Goal: Task Accomplishment & Management: Use online tool/utility

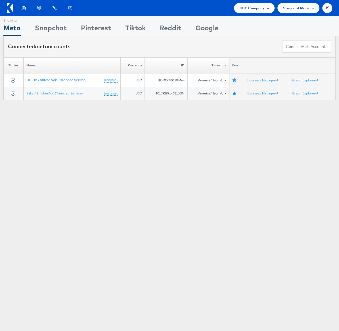
click at [265, 10] on div "HBC Company" at bounding box center [253, 8] width 29 height 6
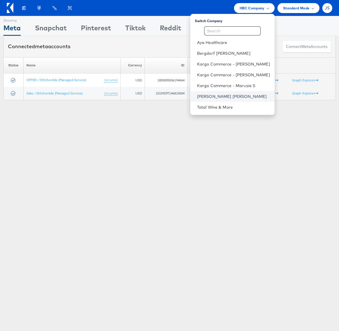
click at [228, 94] on link "[PERSON_NAME] [PERSON_NAME]" at bounding box center [233, 97] width 73 height 6
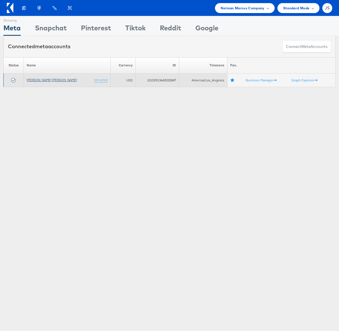
click at [40, 79] on link "[PERSON_NAME] [PERSON_NAME]" at bounding box center [52, 80] width 50 height 4
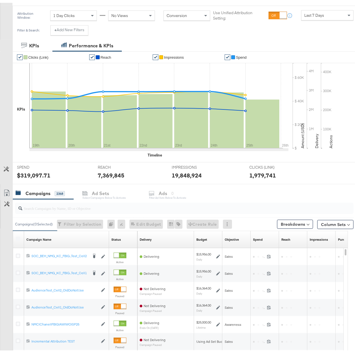
scroll to position [78, 0]
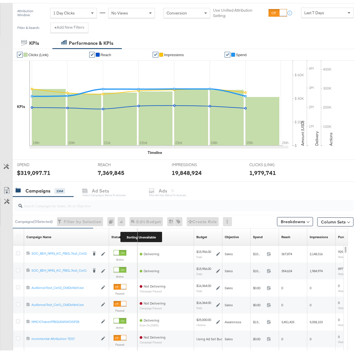
click at [117, 233] on div "Status" at bounding box center [116, 234] width 10 height 5
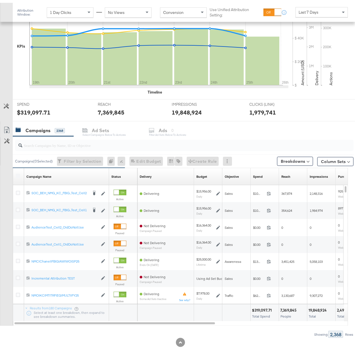
scroll to position [139, 0]
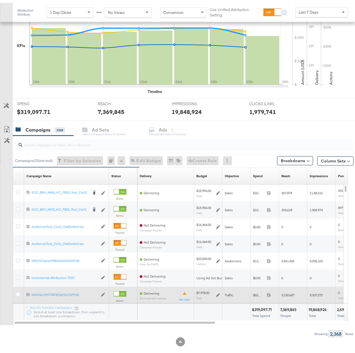
click at [20, 291] on div at bounding box center [19, 293] width 6 height 6
click at [19, 291] on icon at bounding box center [18, 292] width 4 height 4
click at [0, 0] on input "checkbox" at bounding box center [0, 0] width 0 height 0
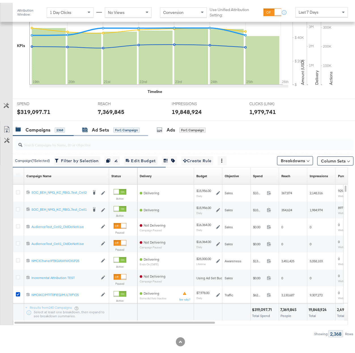
drag, startPoint x: 100, startPoint y: 125, endPoint x: 97, endPoint y: 130, distance: 5.8
click at [100, 125] on div "Ad Sets" at bounding box center [100, 127] width 17 height 7
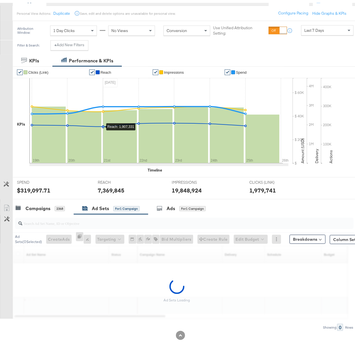
scroll to position [59, 0]
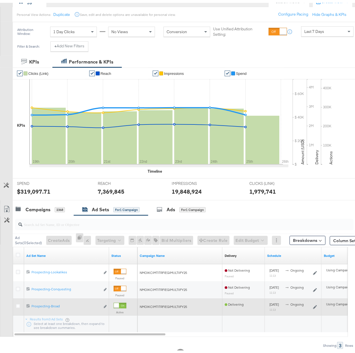
click at [18, 301] on icon at bounding box center [18, 303] width 4 height 4
click at [0, 0] on input "checkbox" at bounding box center [0, 0] width 0 height 0
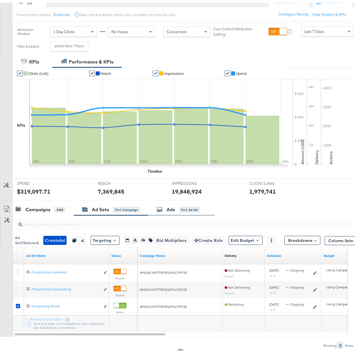
click at [164, 206] on div "Ads for 1 Ad Set" at bounding box center [178, 207] width 43 height 7
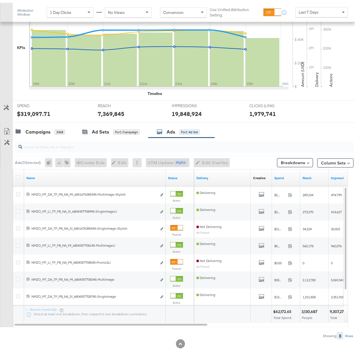
scroll to position [144, 0]
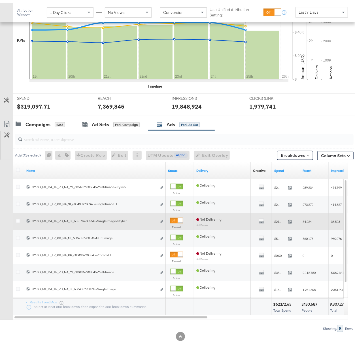
drag, startPoint x: 18, startPoint y: 233, endPoint x: 44, endPoint y: 214, distance: 31.8
click at [19, 233] on icon at bounding box center [18, 235] width 4 height 4
click at [0, 0] on input "checkbox" at bounding box center [0, 0] width 0 height 0
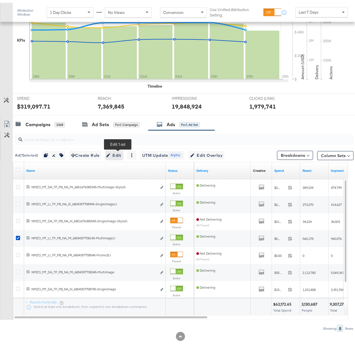
click at [121, 150] on span "Edit" at bounding box center [114, 152] width 14 height 7
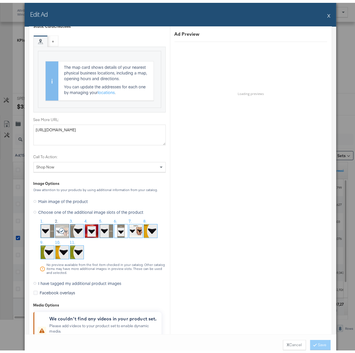
scroll to position [438, 0]
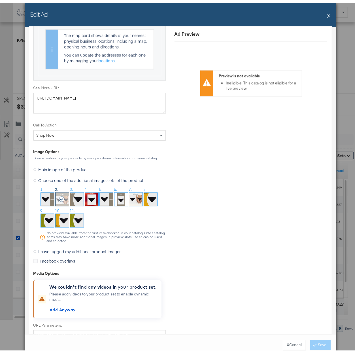
click at [328, 14] on button "X" at bounding box center [329, 12] width 3 height 11
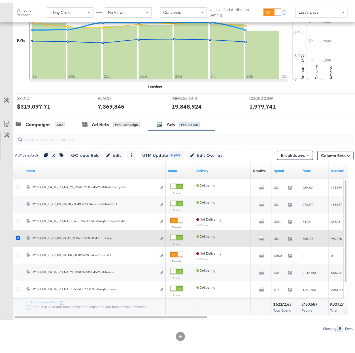
click at [19, 233] on icon at bounding box center [18, 235] width 4 height 4
click at [0, 0] on input "checkbox" at bounding box center [0, 0] width 0 height 0
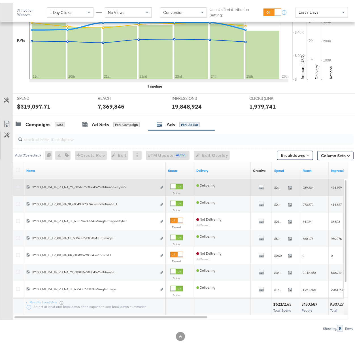
click at [18, 182] on icon at bounding box center [18, 184] width 4 height 4
click at [0, 0] on input "checkbox" at bounding box center [0, 0] width 0 height 0
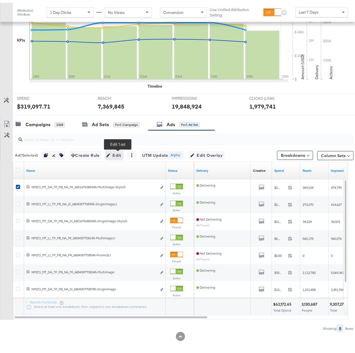
click at [121, 152] on span "Edit" at bounding box center [114, 152] width 14 height 7
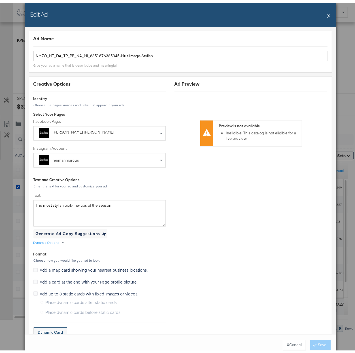
scroll to position [0, 0]
click at [324, 12] on div "Edit Ad X" at bounding box center [181, 12] width 312 height 24
click at [324, 16] on div "Edit Ad X" at bounding box center [181, 12] width 312 height 24
click at [328, 13] on button "X" at bounding box center [329, 12] width 3 height 11
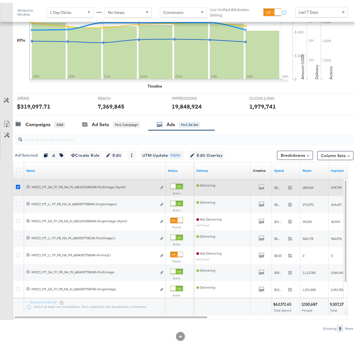
click at [18, 182] on icon at bounding box center [18, 184] width 4 height 4
click at [0, 0] on input "checkbox" at bounding box center [0, 0] width 0 height 0
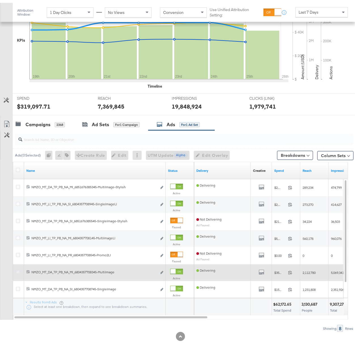
click at [16, 267] on icon at bounding box center [18, 269] width 4 height 4
click at [0, 0] on input "checkbox" at bounding box center [0, 0] width 0 height 0
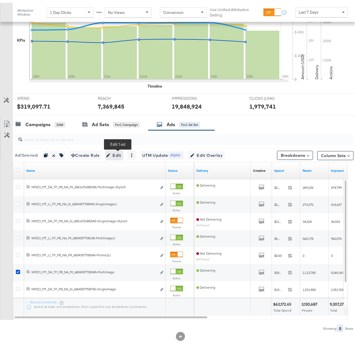
click at [121, 152] on span "Edit" at bounding box center [114, 152] width 14 height 7
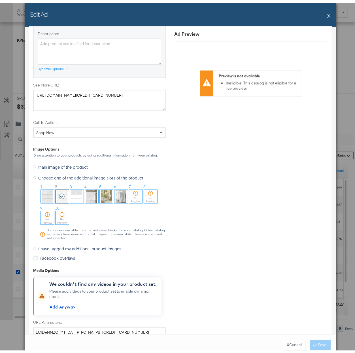
scroll to position [376, 0]
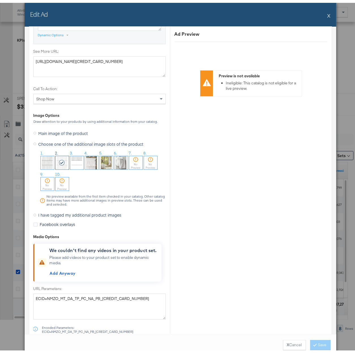
click at [328, 11] on button "X" at bounding box center [329, 12] width 3 height 11
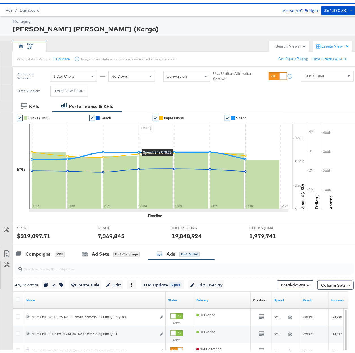
scroll to position [0, 0]
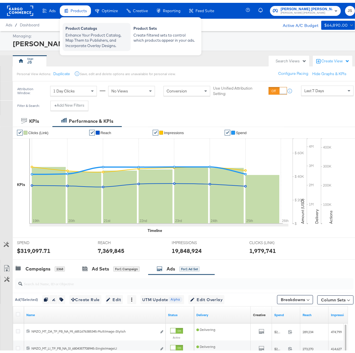
click at [73, 40] on div "Enhance Your Product Catalog, Map Them to Publishers, and Incorporate Overlay D…" at bounding box center [97, 38] width 62 height 16
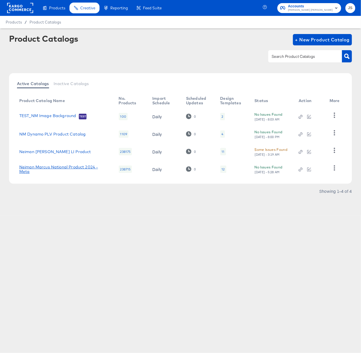
click at [75, 168] on link "Neiman Marcus National Product 2024 - Meta" at bounding box center [63, 169] width 88 height 9
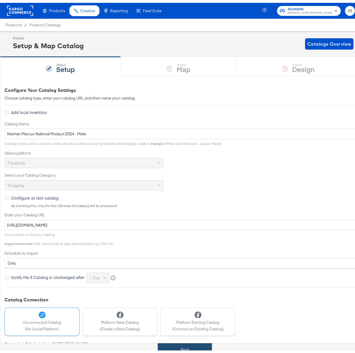
click at [189, 348] on button "Next" at bounding box center [185, 347] width 54 height 13
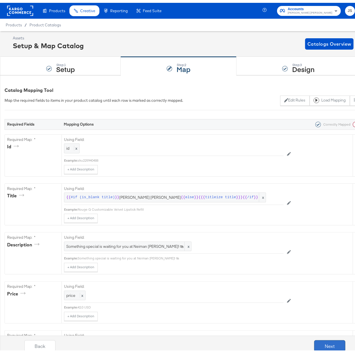
click at [317, 344] on button "Next" at bounding box center [330, 343] width 31 height 11
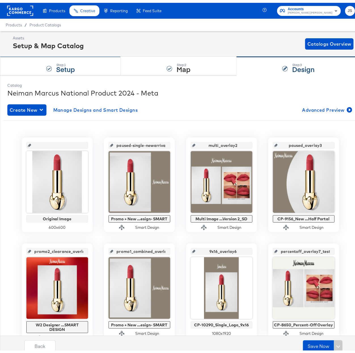
click at [34, 64] on div "Step: 1 Setup" at bounding box center [60, 63] width 121 height 19
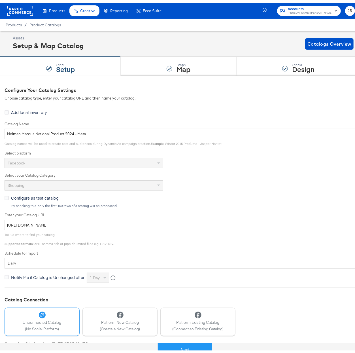
click at [30, 10] on rect at bounding box center [20, 8] width 26 height 10
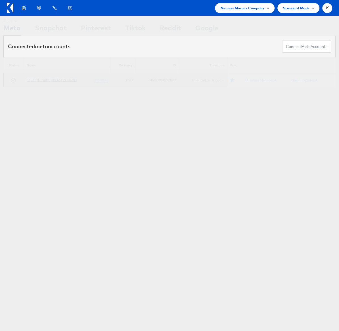
click at [38, 81] on link "[PERSON_NAME] [PERSON_NAME]" at bounding box center [52, 80] width 50 height 4
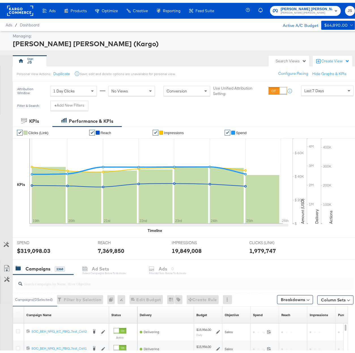
scroll to position [144, 0]
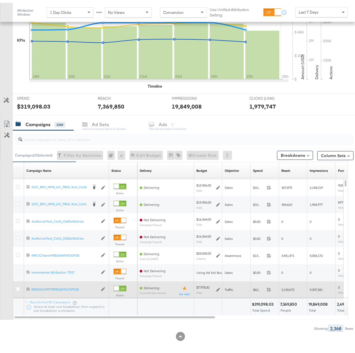
click at [20, 284] on icon at bounding box center [18, 286] width 4 height 4
click at [0, 0] on input "checkbox" at bounding box center [0, 0] width 0 height 0
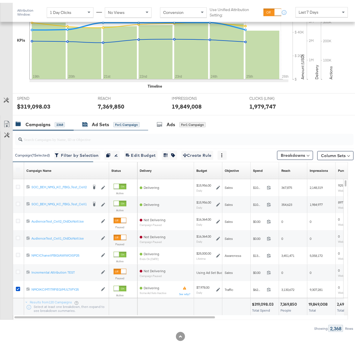
drag, startPoint x: 126, startPoint y: 124, endPoint x: 115, endPoint y: 130, distance: 12.2
click at [126, 124] on div "Ad Sets for 1 Campaign" at bounding box center [111, 122] width 58 height 7
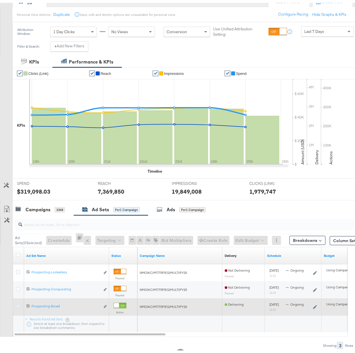
click at [18, 301] on icon at bounding box center [18, 303] width 4 height 4
click at [0, 0] on input "checkbox" at bounding box center [0, 0] width 0 height 0
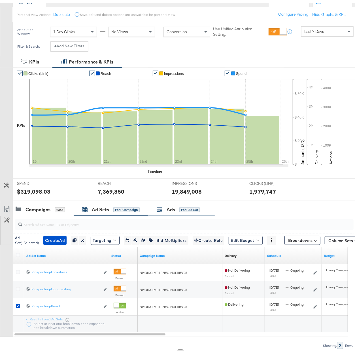
drag, startPoint x: 162, startPoint y: 208, endPoint x: 152, endPoint y: 208, distance: 9.6
click at [162, 208] on icon at bounding box center [160, 207] width 6 height 6
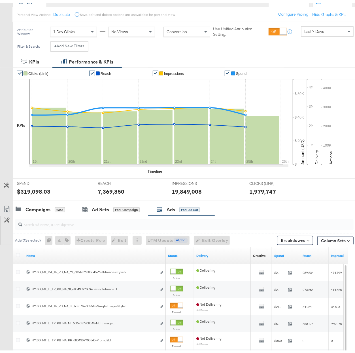
scroll to position [107, 0]
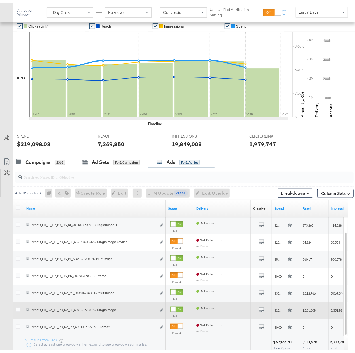
click at [20, 308] on div at bounding box center [19, 308] width 6 height 6
click at [17, 306] on icon at bounding box center [18, 307] width 4 height 4
click at [0, 0] on input "checkbox" at bounding box center [0, 0] width 0 height 0
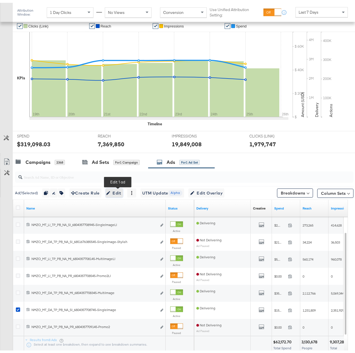
click at [115, 189] on span "Edit" at bounding box center [114, 190] width 14 height 7
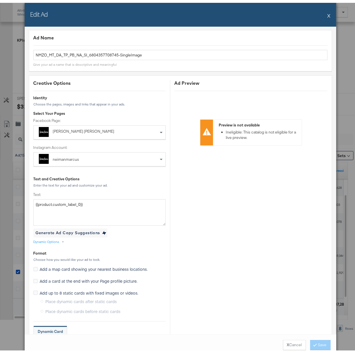
scroll to position [0, 0]
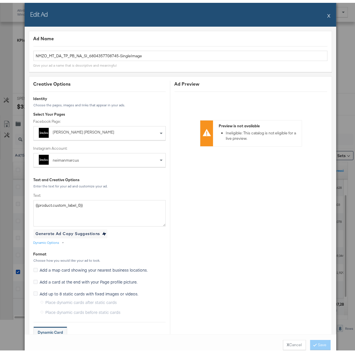
click at [324, 14] on div "Edit Ad X" at bounding box center [181, 12] width 312 height 24
click at [328, 14] on button "X" at bounding box center [329, 12] width 3 height 11
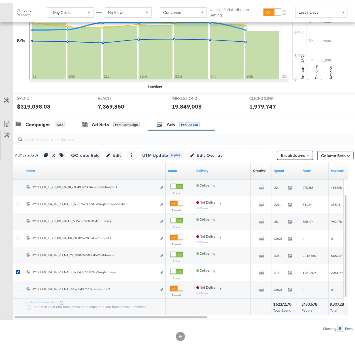
click at [182, 170] on div "Status" at bounding box center [180, 167] width 28 height 9
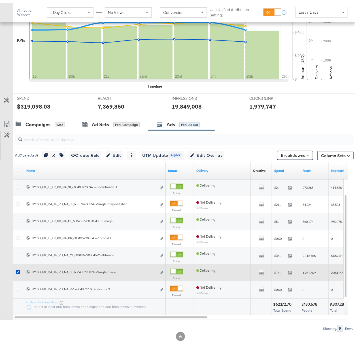
drag, startPoint x: 175, startPoint y: 166, endPoint x: 232, endPoint y: 277, distance: 124.6
click at [176, 166] on link "Status" at bounding box center [180, 168] width 24 height 5
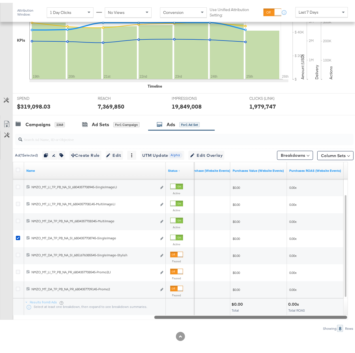
drag, startPoint x: 213, startPoint y: 312, endPoint x: 341, endPoint y: 170, distance: 191.2
click at [361, 209] on html "Ads Products Optimize Creative Reporting Feed Suite Neiman Marcus (Kargo) Neima…" at bounding box center [180, 32] width 361 height 353
click at [330, 153] on button "Column Sets" at bounding box center [336, 152] width 36 height 9
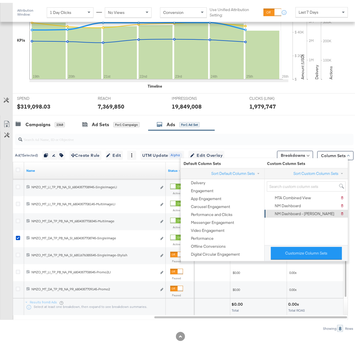
click at [309, 211] on div "NM Dashboard - Jade" at bounding box center [305, 210] width 60 height 5
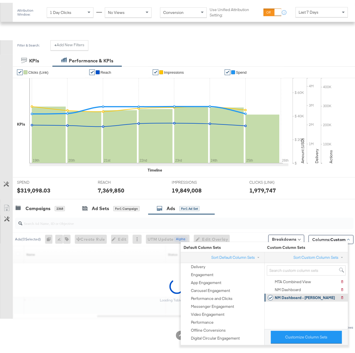
scroll to position [59, 0]
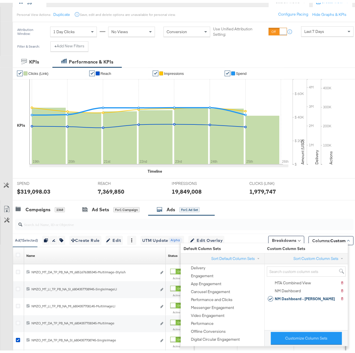
click at [292, 202] on div "Campaigns 2368 Ad Sets for 1 Campaign Ads for 1 Ad Set" at bounding box center [187, 207] width 348 height 12
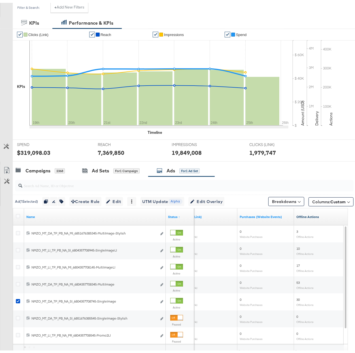
scroll to position [121, 0]
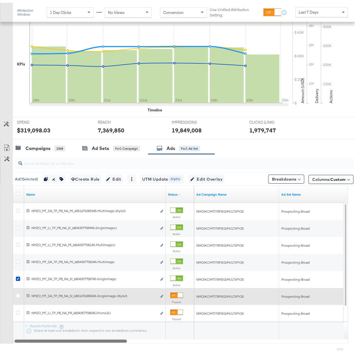
drag, startPoint x: 206, startPoint y: 338, endPoint x: 194, endPoint y: 288, distance: 51.4
click at [116, 329] on div "Name Status ↑ Ad Campaign Name Ad Set Name 6851676385345 NMZO_MT_DA_TP_PB_NA_MI…" at bounding box center [181, 262] width 336 height 158
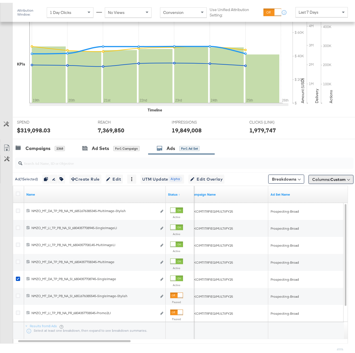
click at [324, 180] on button "Columns: Custom" at bounding box center [331, 176] width 45 height 9
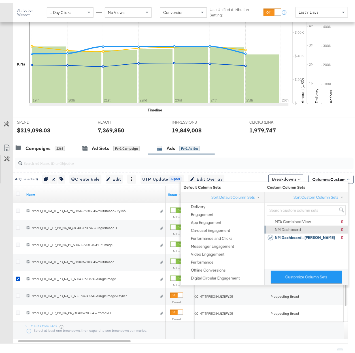
click at [295, 225] on div "NM Dashboard" at bounding box center [288, 226] width 26 height 5
click at [311, 149] on div "Campaigns 2368 Ad Sets for 1 Campaign Ads for 1 Ad Set" at bounding box center [187, 146] width 348 height 12
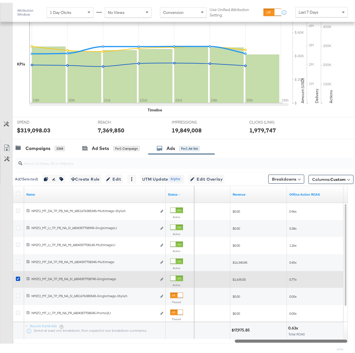
drag, startPoint x: 123, startPoint y: 338, endPoint x: 339, endPoint y: 281, distance: 224.0
click at [349, 325] on div "KPIs Performance & KPIs Customize KPIs ✔ Clicks (Link) ✔ Reach ✔ Impressions ✔ …" at bounding box center [180, 185] width 361 height 386
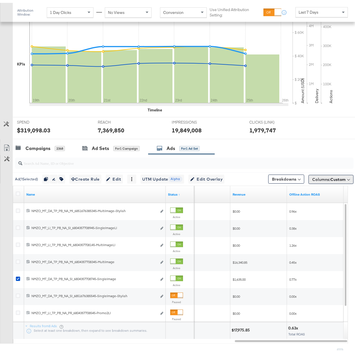
click at [320, 176] on span "Columns: Custom" at bounding box center [329, 177] width 33 height 6
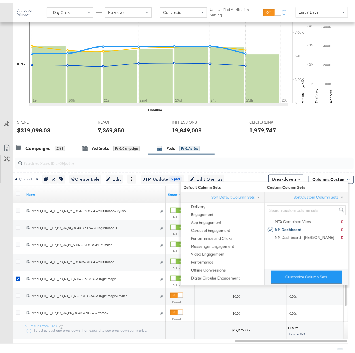
click at [311, 282] on div "Customize Column Sets" at bounding box center [307, 274] width 84 height 16
click at [309, 280] on button "Customize Column Sets" at bounding box center [306, 274] width 71 height 13
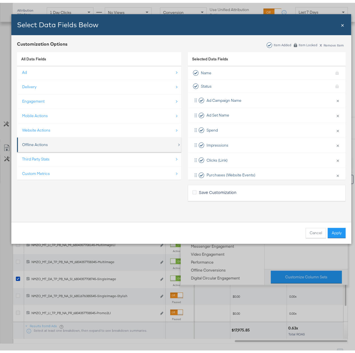
scroll to position [1, 0]
click at [84, 136] on div "Offline Actions" at bounding box center [99, 142] width 155 height 12
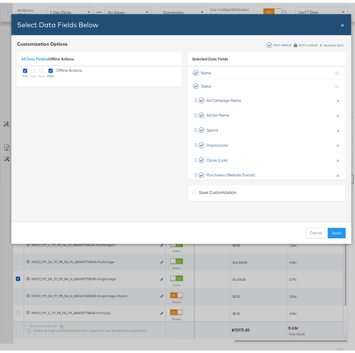
scroll to position [0, 0]
click at [37, 55] on link "All Data Fields" at bounding box center [33, 56] width 25 height 5
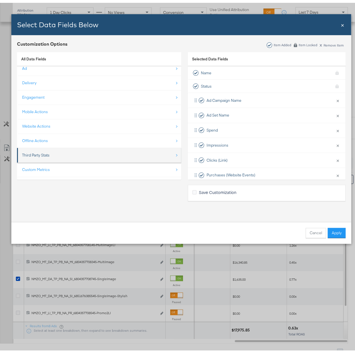
scroll to position [7, 0]
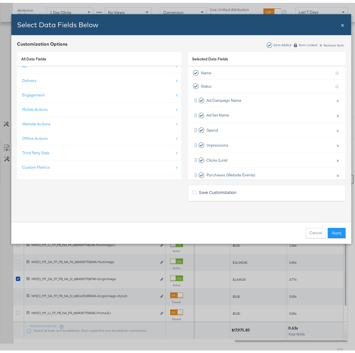
click at [77, 167] on div "Custom Metrics" at bounding box center [99, 165] width 155 height 12
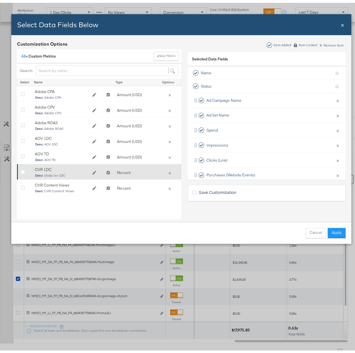
scroll to position [0, 0]
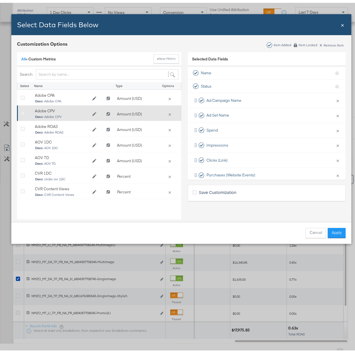
click at [21, 109] on icon "Bulk Add Locations Modal" at bounding box center [23, 111] width 4 height 4
click at [0, 0] on input "Bulk Add Locations Modal" at bounding box center [0, 0] width 0 height 0
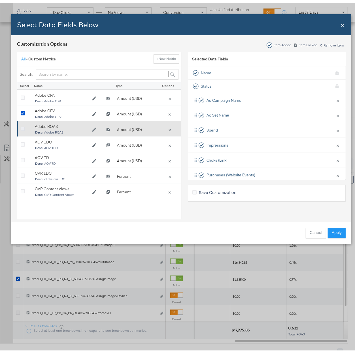
click at [24, 125] on icon "Bulk Add Locations Modal" at bounding box center [23, 126] width 4 height 4
click at [0, 0] on input "Bulk Add Locations Modal" at bounding box center [0, 0] width 0 height 0
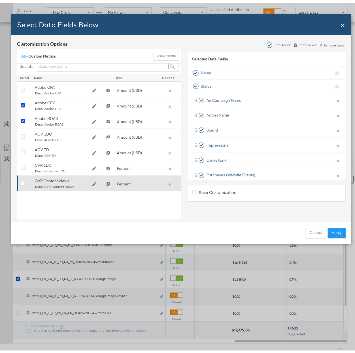
scroll to position [12, 0]
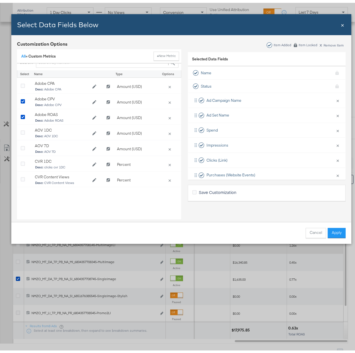
click at [335, 231] on button "Apply" at bounding box center [337, 230] width 18 height 10
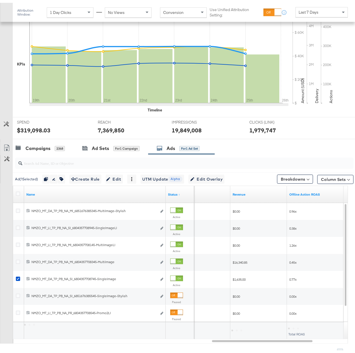
scroll to position [0, 0]
drag, startPoint x: 267, startPoint y: 339, endPoint x: 308, endPoint y: 336, distance: 40.7
click at [307, 336] on div at bounding box center [297, 338] width 101 height 5
click at [330, 172] on button "Column Sets" at bounding box center [336, 176] width 36 height 9
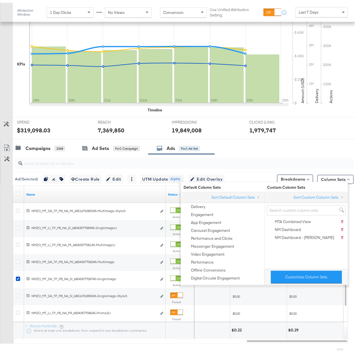
click at [301, 142] on div "Campaigns 2368 Ad Sets for 1 Campaign Ads for 1 Ad Set" at bounding box center [187, 146] width 348 height 12
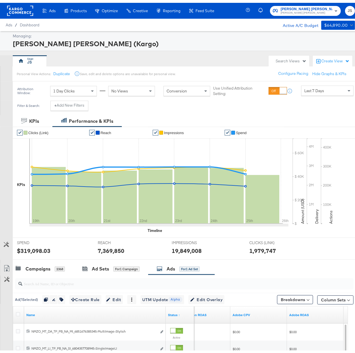
click at [16, 10] on rect at bounding box center [20, 8] width 26 height 10
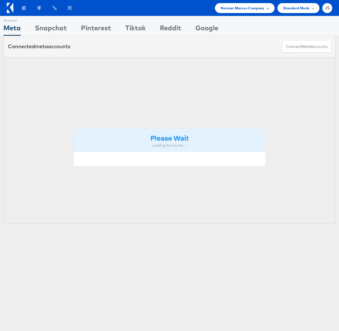
click at [252, 9] on span "Neiman Marcus Company" at bounding box center [242, 8] width 44 height 6
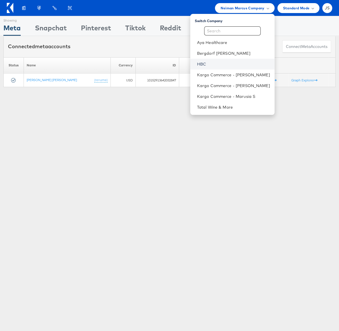
click at [200, 64] on link "HBC" at bounding box center [233, 64] width 73 height 6
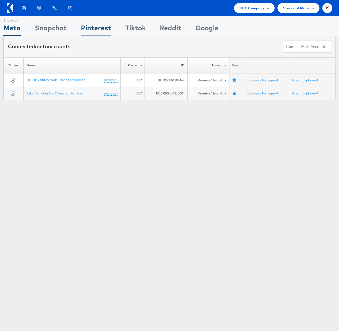
click at [88, 26] on div "Pinterest" at bounding box center [96, 29] width 30 height 13
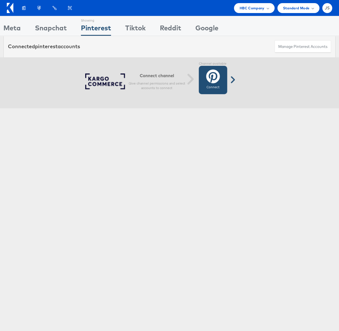
click at [218, 79] on icon at bounding box center [213, 76] width 14 height 14
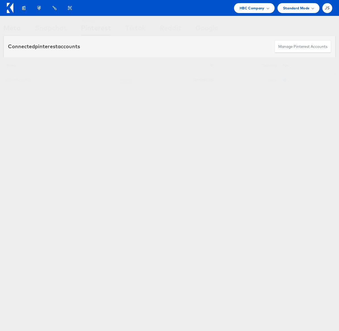
click at [20, 29] on div "Meta" at bounding box center [11, 29] width 17 height 13
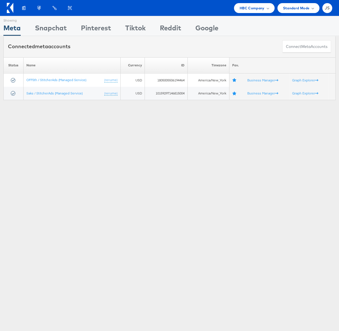
drag, startPoint x: 89, startPoint y: 118, endPoint x: 57, endPoint y: 64, distance: 63.5
click at [89, 117] on div "Showing Meta Showing Snapchat Showing Pinterest Showing Tiktok Showing Reddit S…" at bounding box center [169, 158] width 339 height 284
click at [258, 11] on div "HBC Company" at bounding box center [254, 8] width 41 height 10
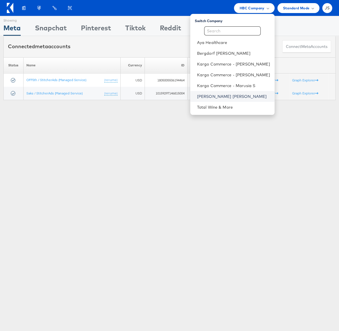
click at [225, 99] on link "[PERSON_NAME] [PERSON_NAME]" at bounding box center [233, 97] width 73 height 6
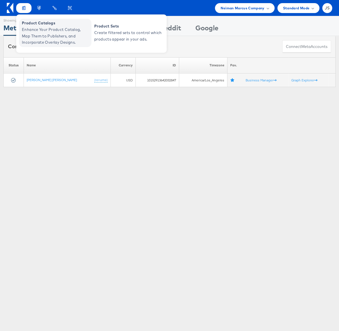
click at [34, 33] on span "Enhance Your Product Catalog, Map Them to Publishers, and Incorporate Overlay D…" at bounding box center [56, 35] width 68 height 19
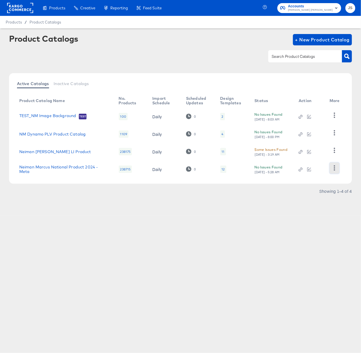
click at [334, 168] on icon "button" at bounding box center [334, 167] width 5 height 5
click at [304, 139] on div "HUD Checks (Internal)" at bounding box center [311, 139] width 57 height 9
click at [73, 169] on link "Neiman Marcus National Product 2024 - Meta" at bounding box center [63, 169] width 88 height 9
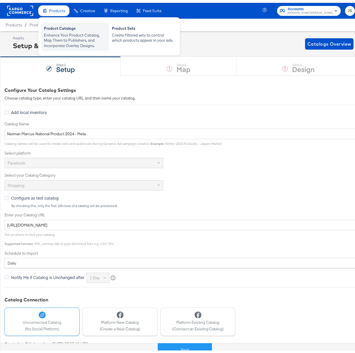
click at [56, 31] on div "Enhance Your Product Catalog, Map Them to Publishers, and Incorporate Overlay D…" at bounding box center [75, 38] width 62 height 16
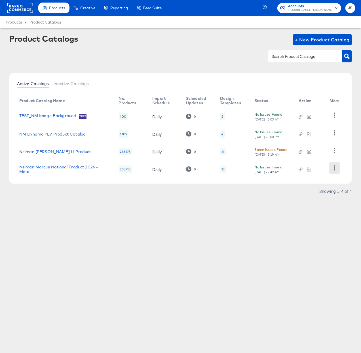
click at [333, 171] on button "button" at bounding box center [335, 168] width 10 height 11
click at [311, 141] on div "HUD Checks (Internal)" at bounding box center [311, 139] width 57 height 9
click at [122, 45] on div at bounding box center [180, 45] width 343 height 0
